Goal: Information Seeking & Learning: Learn about a topic

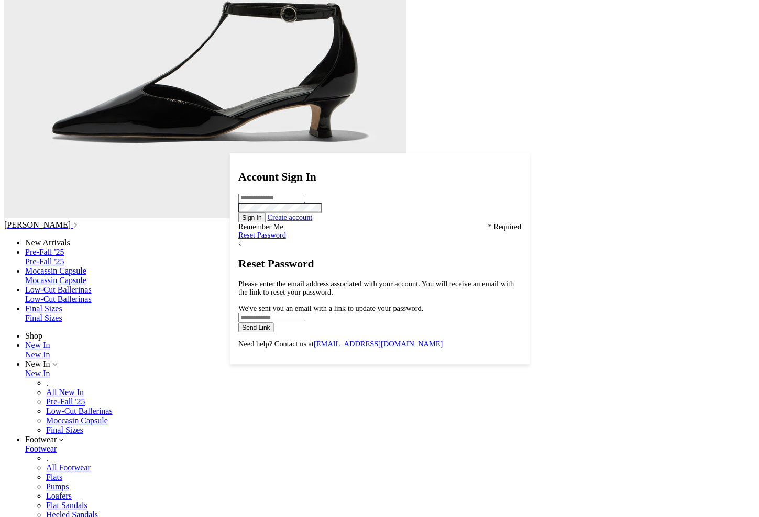
scroll to position [2630, 0]
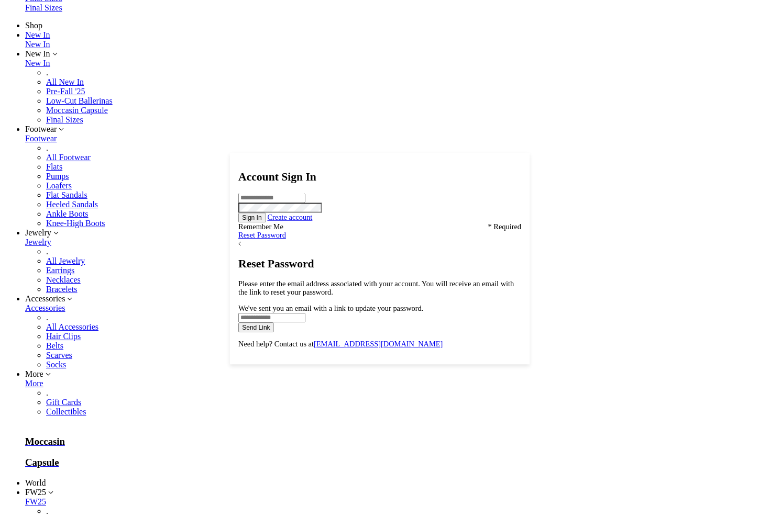
scroll to position [2630, 0]
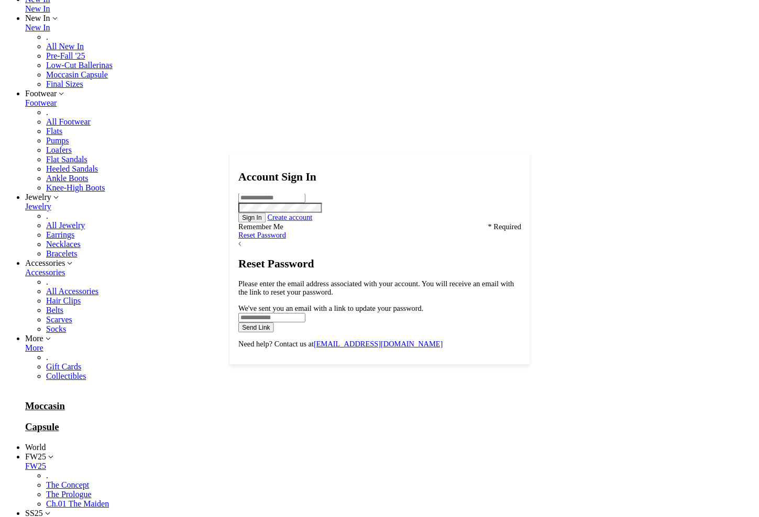
scroll to position [2630, 0]
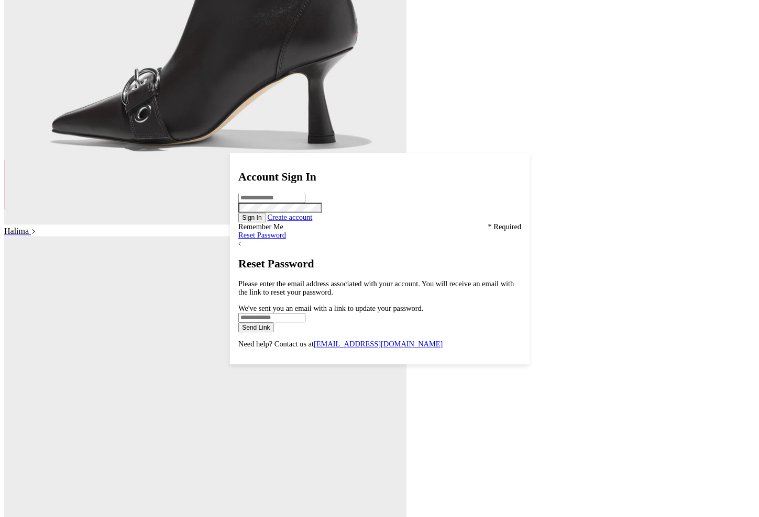
scroll to position [1914, 0]
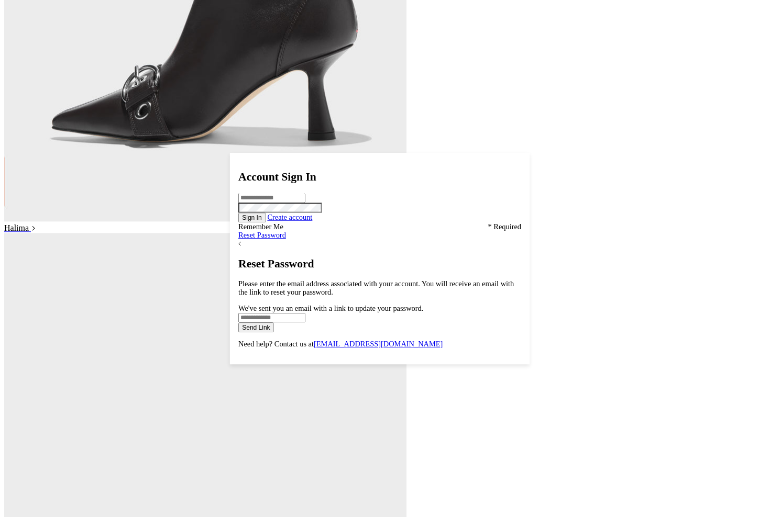
scroll to position [1911, 0]
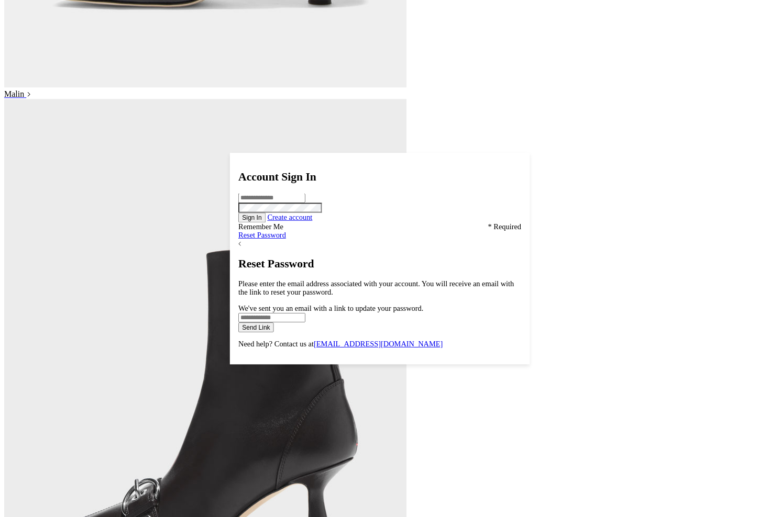
scroll to position [1513, 0]
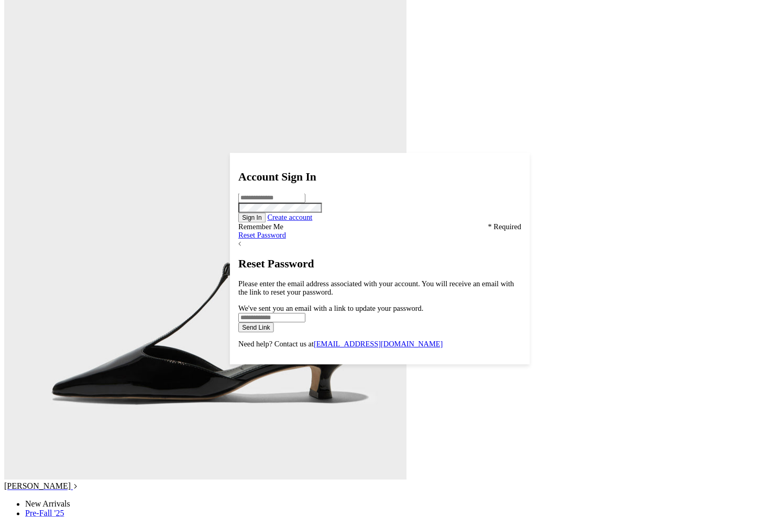
scroll to position [2356, 0]
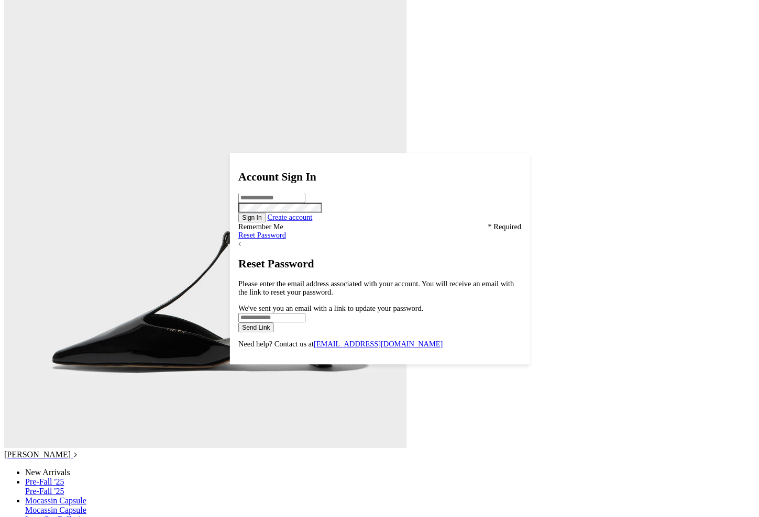
scroll to position [2228, 0]
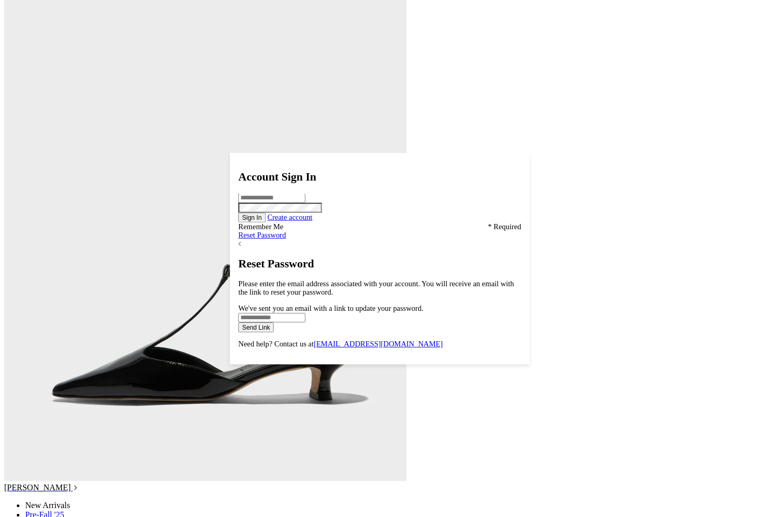
scroll to position [2228, 0]
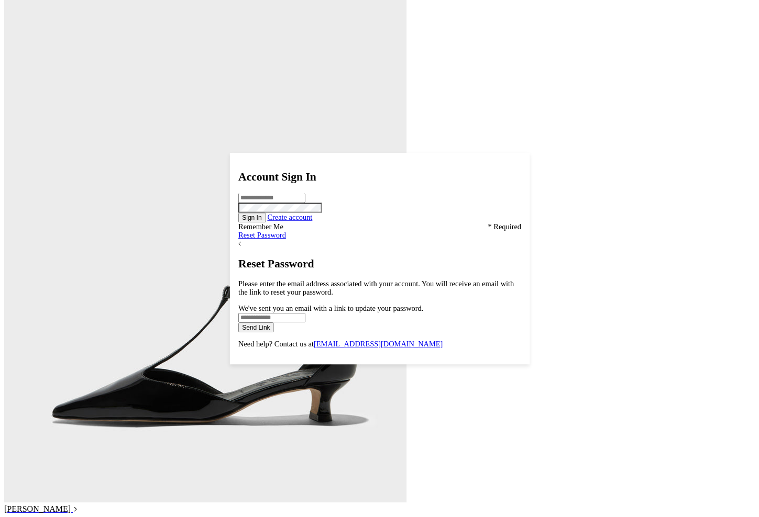
scroll to position [2228, 0]
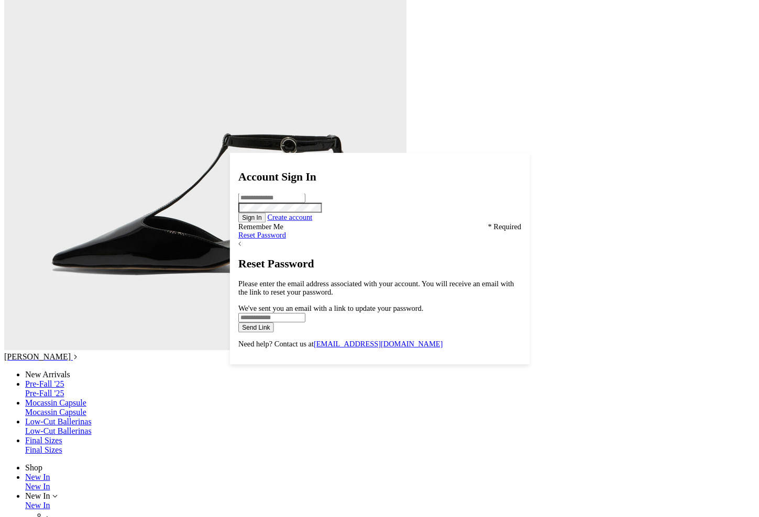
scroll to position [2331, 0]
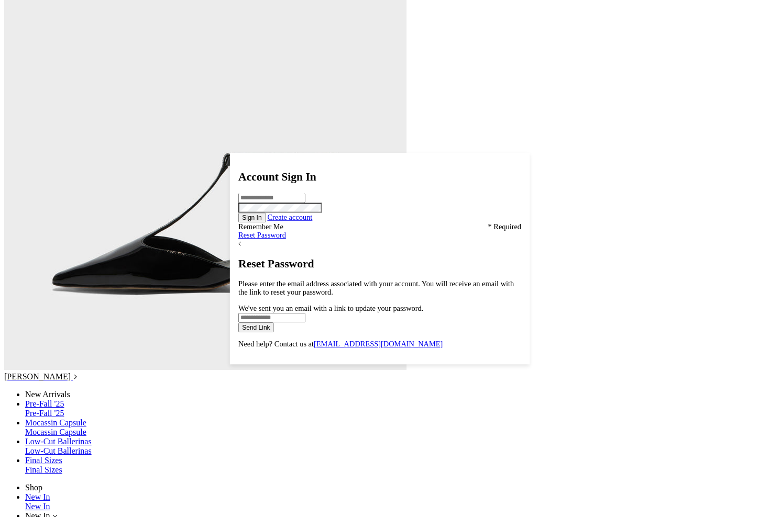
scroll to position [2331, 0]
